Goal: Navigation & Orientation: Find specific page/section

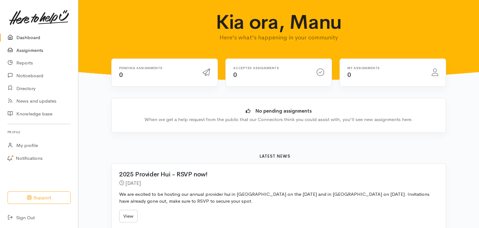
click at [30, 49] on link "Assignments" at bounding box center [39, 50] width 78 height 13
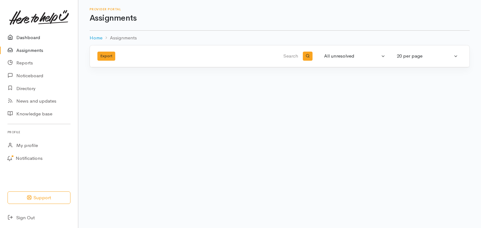
click at [33, 37] on link "Dashboard" at bounding box center [39, 37] width 78 height 13
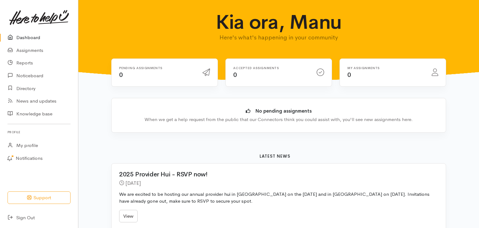
click at [23, 38] on link "Dashboard" at bounding box center [39, 37] width 78 height 13
